Goal: Use online tool/utility: Utilize a website feature to perform a specific function

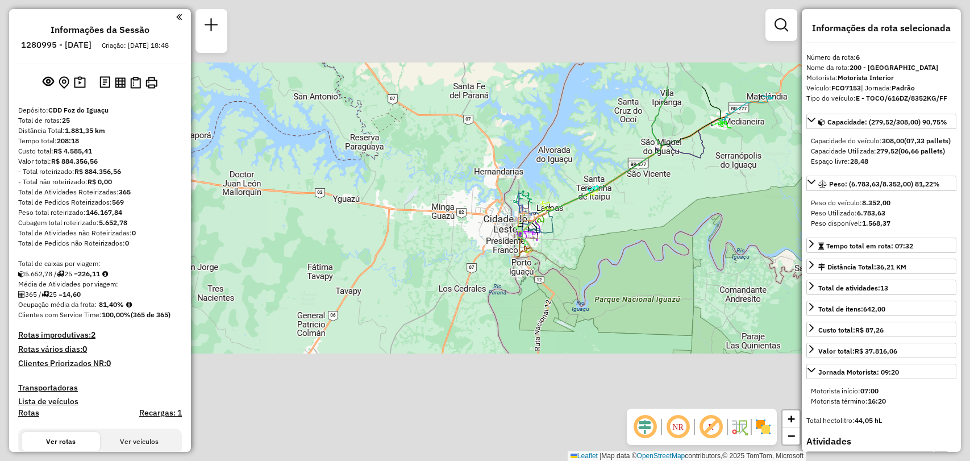
select select "**********"
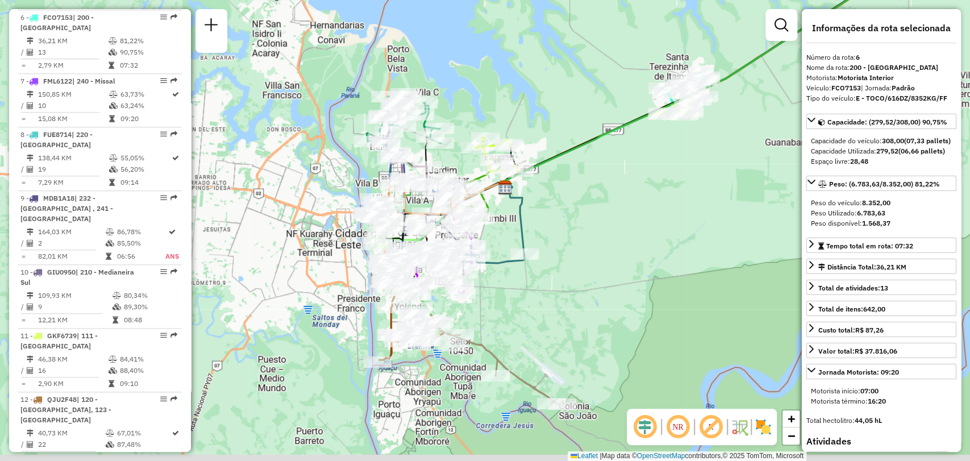
drag, startPoint x: 530, startPoint y: 202, endPoint x: 618, endPoint y: 143, distance: 106.6
click at [622, 142] on div "Janela de atendimento Grade de atendimento Capacidade Transportadoras Veículos …" at bounding box center [485, 230] width 970 height 461
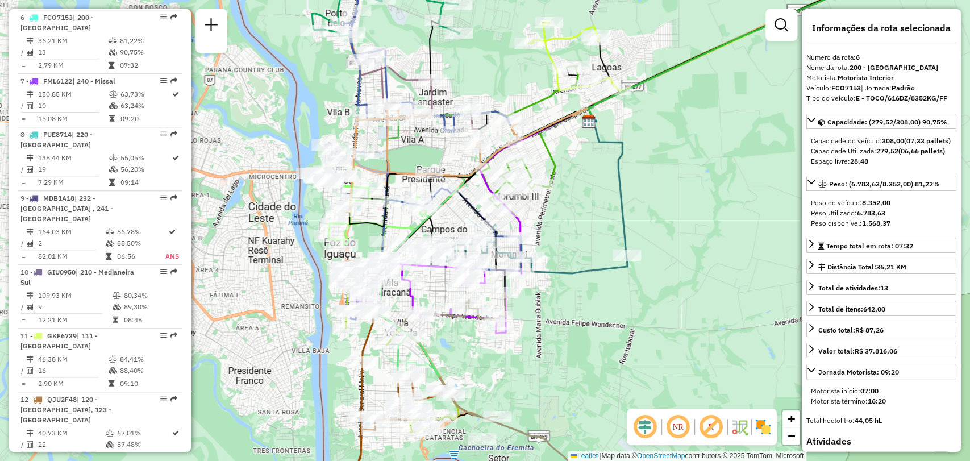
drag, startPoint x: 599, startPoint y: 153, endPoint x: 680, endPoint y: 128, distance: 84.9
click at [680, 128] on div "Janela de atendimento Grade de atendimento Capacidade Transportadoras Veículos …" at bounding box center [485, 230] width 970 height 461
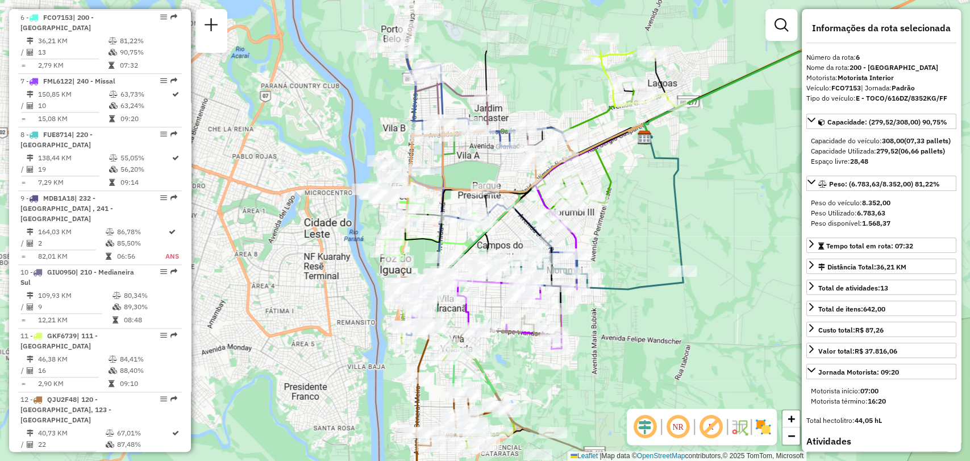
drag, startPoint x: 603, startPoint y: 308, endPoint x: 619, endPoint y: 390, distance: 84.1
click at [591, 380] on div "Janela de atendimento Grade de atendimento Capacidade Transportadoras Veículos …" at bounding box center [485, 230] width 970 height 461
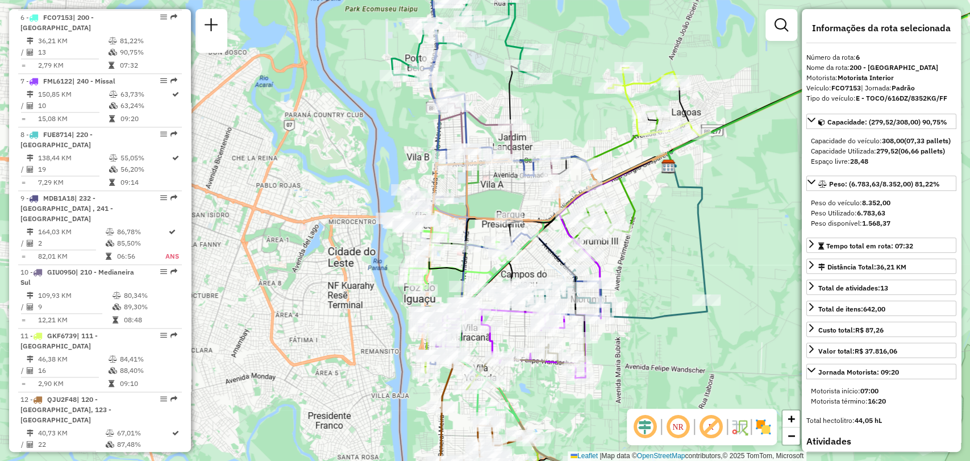
drag, startPoint x: 661, startPoint y: 375, endPoint x: 592, endPoint y: 369, distance: 68.5
click at [676, 387] on div "Janela de atendimento Grade de atendimento Capacidade Transportadoras Veículos …" at bounding box center [485, 230] width 970 height 461
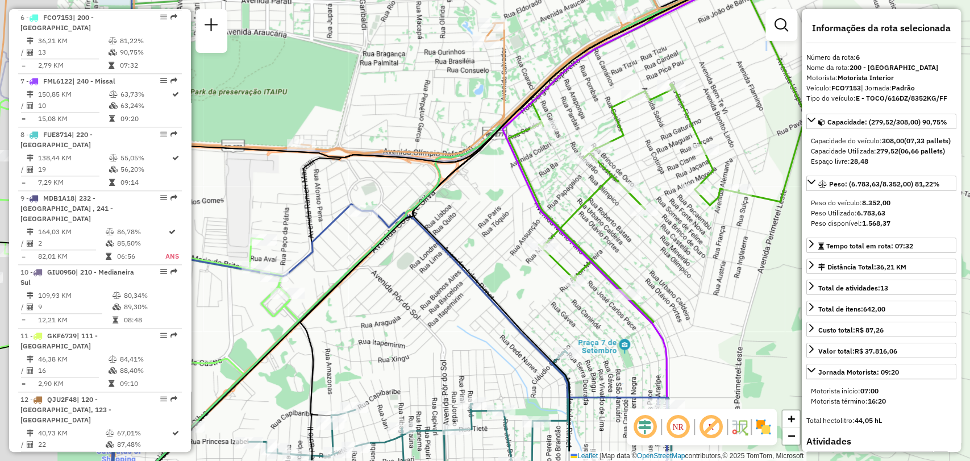
drag, startPoint x: 485, startPoint y: 228, endPoint x: 732, endPoint y: 215, distance: 246.5
click at [755, 215] on div "Janela de atendimento Grade de atendimento Capacidade Transportadoras Veículos …" at bounding box center [485, 230] width 970 height 461
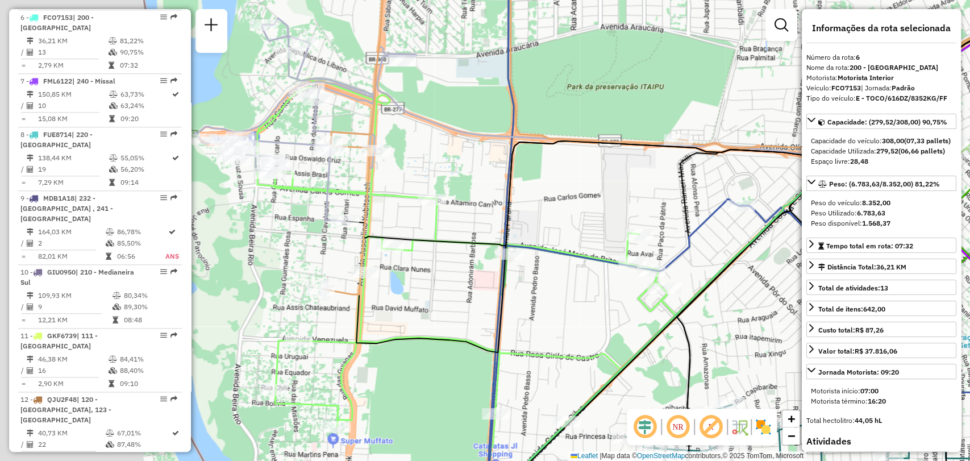
drag, startPoint x: 482, startPoint y: 197, endPoint x: 520, endPoint y: 205, distance: 38.4
click at [648, 206] on div "Janela de atendimento Grade de atendimento Capacidade Transportadoras Veículos …" at bounding box center [485, 230] width 970 height 461
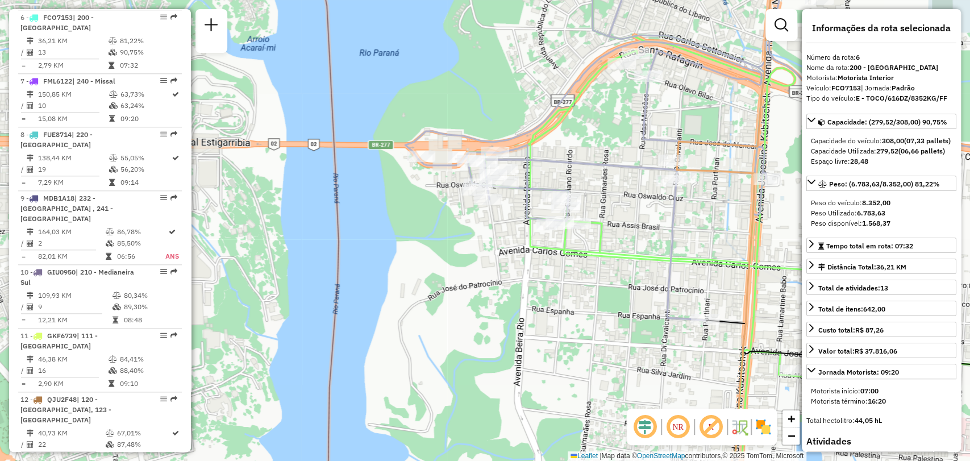
drag, startPoint x: 662, startPoint y: 254, endPoint x: 570, endPoint y: 174, distance: 121.3
click at [571, 174] on div "Janela de atendimento Grade de atendimento Capacidade Transportadoras Veículos …" at bounding box center [485, 230] width 970 height 461
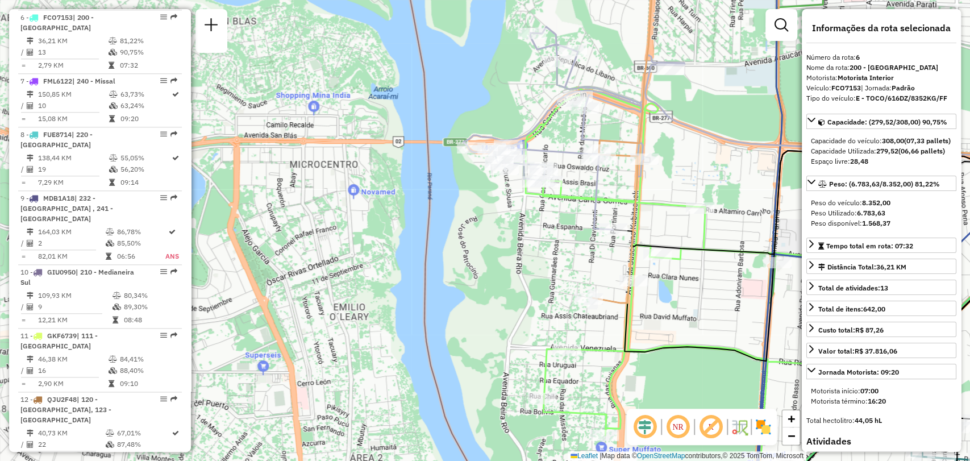
drag, startPoint x: 703, startPoint y: 240, endPoint x: 623, endPoint y: 197, distance: 91.3
click at [624, 197] on icon at bounding box center [714, 281] width 441 height 440
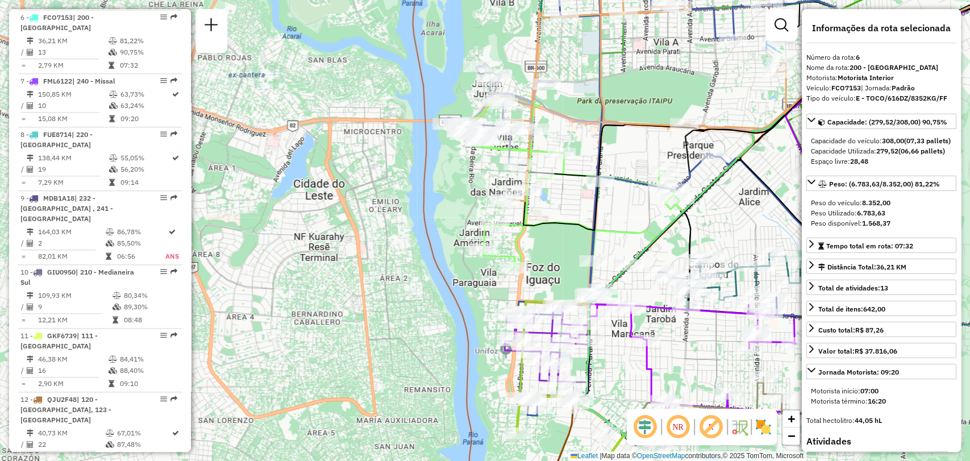
drag, startPoint x: 655, startPoint y: 200, endPoint x: 594, endPoint y: 173, distance: 67.2
click at [594, 173] on icon at bounding box center [756, 112] width 496 height 236
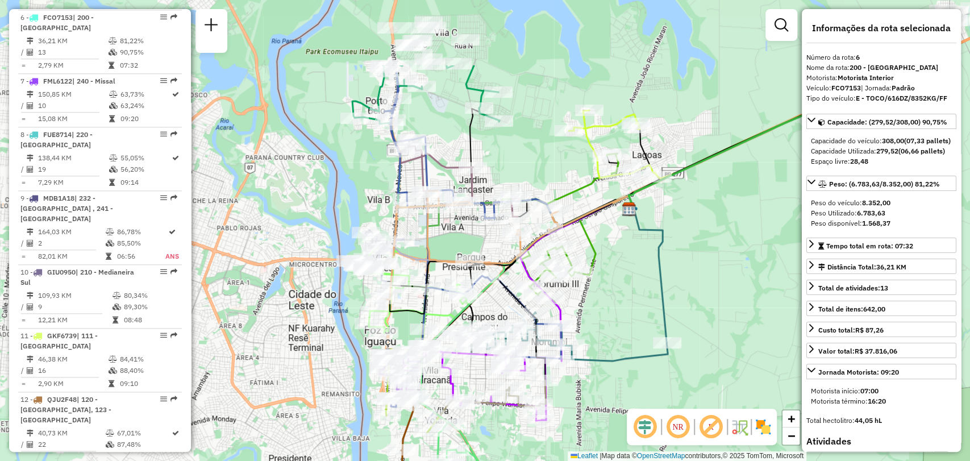
drag, startPoint x: 687, startPoint y: 160, endPoint x: 513, endPoint y: 272, distance: 206.6
click at [513, 272] on g at bounding box center [621, 341] width 544 height 553
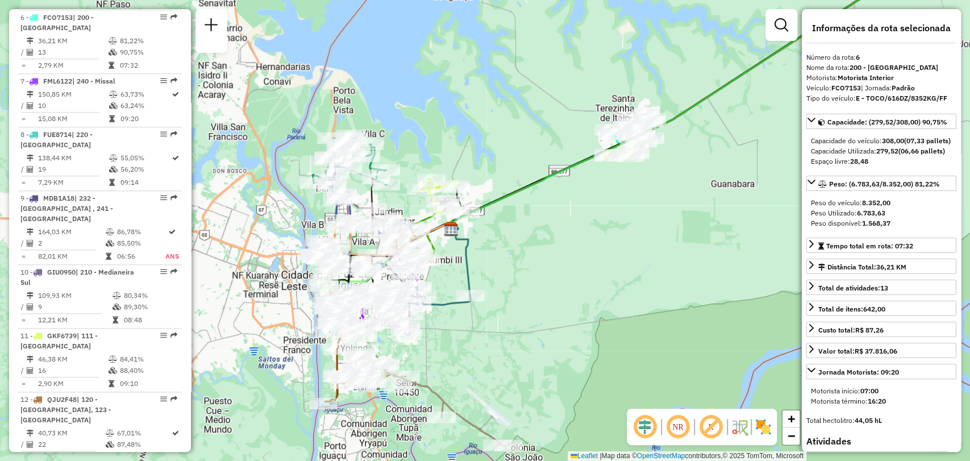
drag, startPoint x: 711, startPoint y: 272, endPoint x: 539, endPoint y: 238, distance: 174.5
click at [539, 238] on div "Janela de atendimento Grade de atendimento Capacidade Transportadoras Veículos …" at bounding box center [485, 230] width 970 height 461
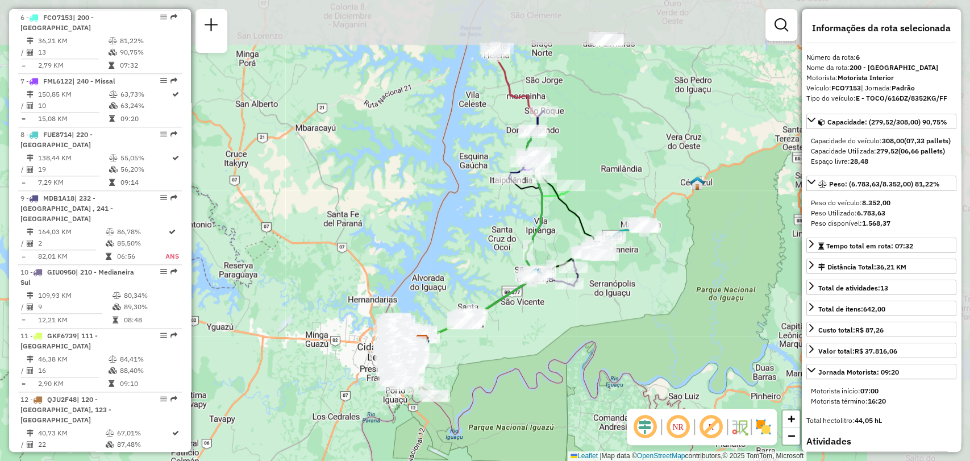
drag, startPoint x: 716, startPoint y: 182, endPoint x: 614, endPoint y: 284, distance: 144.7
click at [614, 284] on div "Janela de atendimento Grade de atendimento Capacidade Transportadoras Veículos …" at bounding box center [485, 230] width 970 height 461
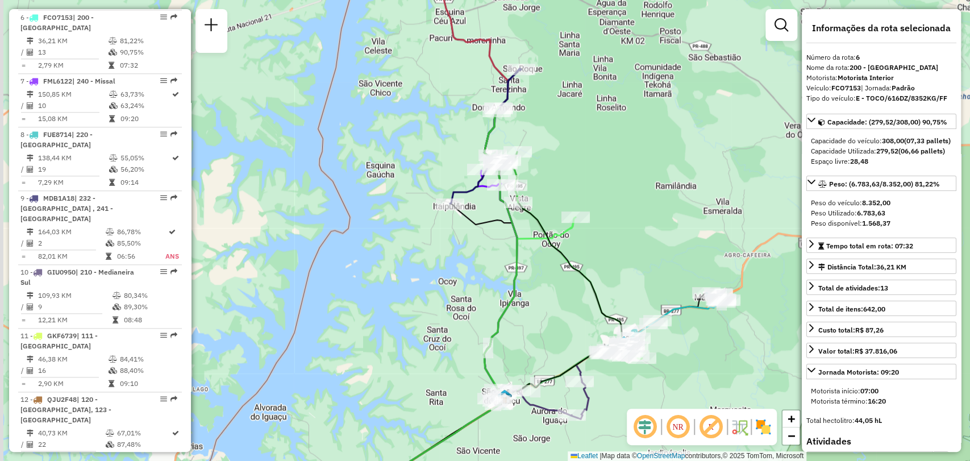
drag, startPoint x: 608, startPoint y: 184, endPoint x: 617, endPoint y: 184, distance: 9.1
click at [617, 184] on div "Janela de atendimento Grade de atendimento Capacidade Transportadoras Veículos …" at bounding box center [485, 230] width 970 height 461
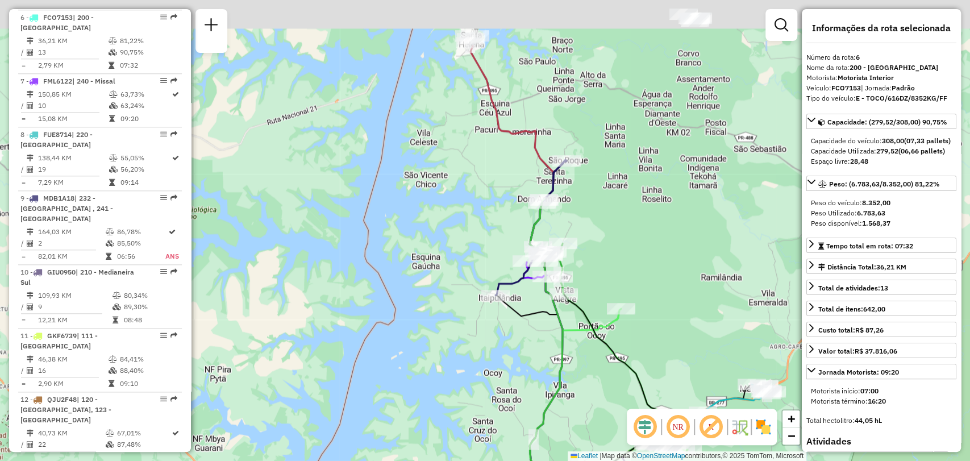
drag, startPoint x: 587, startPoint y: 108, endPoint x: 637, endPoint y: 207, distance: 111.1
click at [637, 207] on div "Janela de atendimento Grade de atendimento Capacidade Transportadoras Veículos …" at bounding box center [485, 230] width 970 height 461
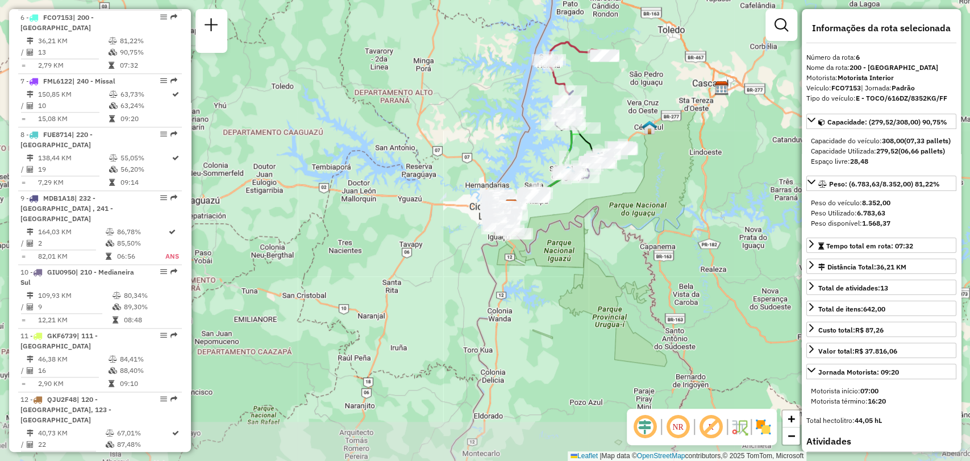
drag, startPoint x: 652, startPoint y: 238, endPoint x: 621, endPoint y: 126, distance: 115.6
click at [621, 126] on div "Janela de atendimento Grade de atendimento Capacidade Transportadoras Veículos …" at bounding box center [485, 230] width 970 height 461
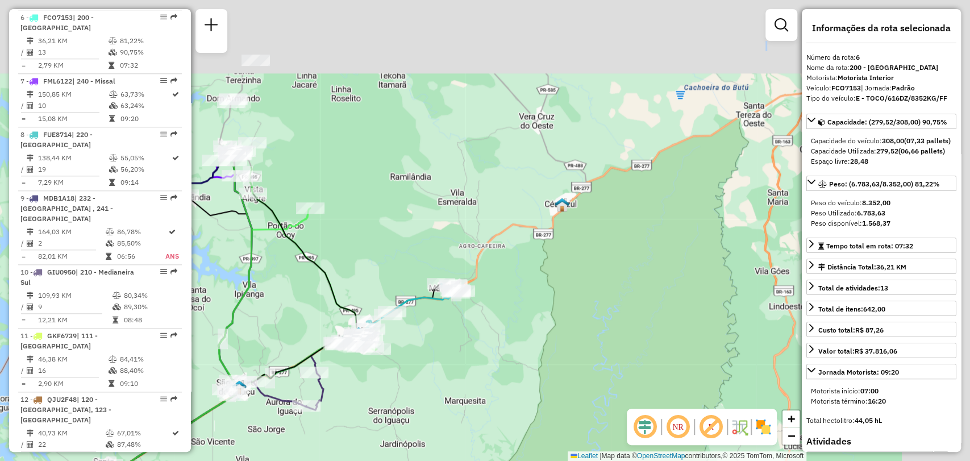
drag, startPoint x: 712, startPoint y: 111, endPoint x: 579, endPoint y: 383, distance: 303.3
click at [579, 383] on div "Janela de atendimento Grade de atendimento Capacidade Transportadoras Veículos …" at bounding box center [485, 230] width 970 height 461
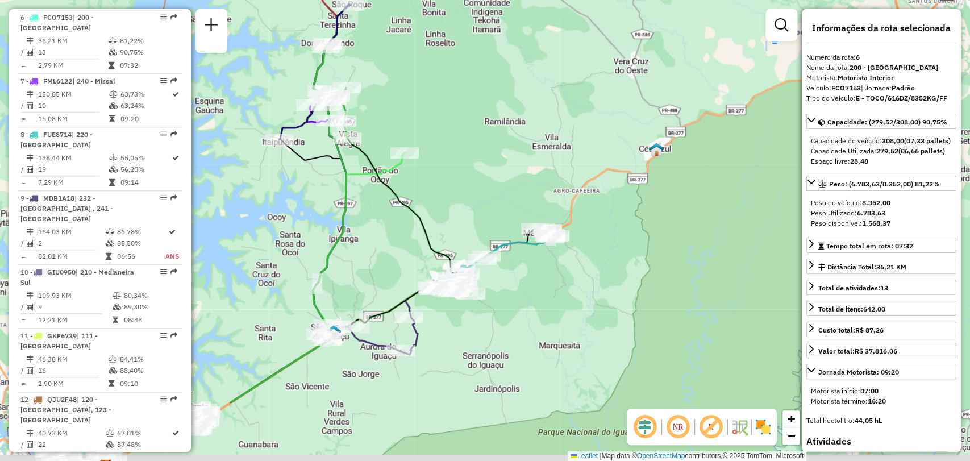
drag, startPoint x: 524, startPoint y: 319, endPoint x: 647, endPoint y: 198, distance: 172.8
click at [644, 203] on div "Janela de atendimento Grade de atendimento Capacidade Transportadoras Veículos …" at bounding box center [485, 230] width 970 height 461
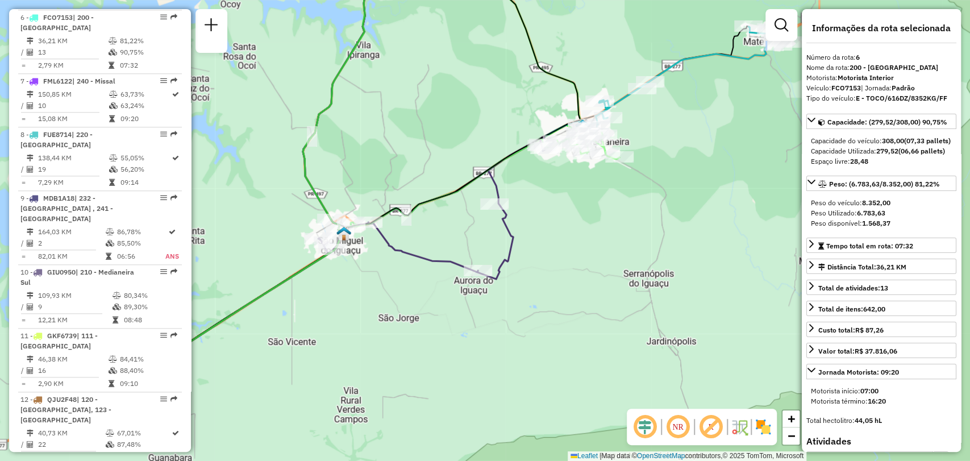
drag, startPoint x: 446, startPoint y: 391, endPoint x: 564, endPoint y: 272, distance: 166.8
click at [564, 272] on div "Janela de atendimento Grade de atendimento Capacidade Transportadoras Veículos …" at bounding box center [485, 230] width 970 height 461
